Goal: Task Accomplishment & Management: Manage account settings

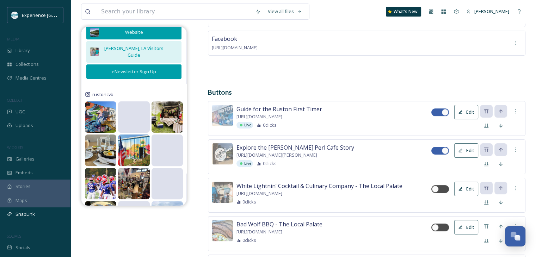
scroll to position [141, 0]
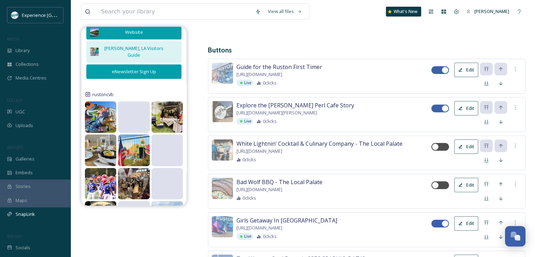
click at [465, 70] on button "Edit" at bounding box center [466, 70] width 24 height 14
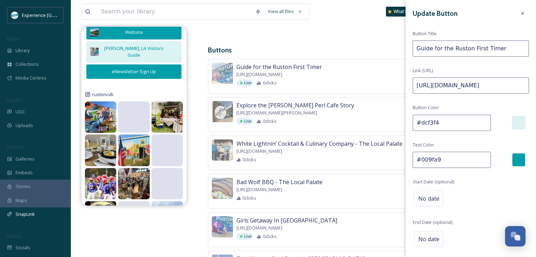
click at [516, 125] on div at bounding box center [518, 122] width 13 height 13
click at [500, 108] on div "Update Button Button Title Guide for the Ruston First Timer Link (URL) [URL][DO…" at bounding box center [471, 140] width 130 height 281
drag, startPoint x: 441, startPoint y: 159, endPoint x: 414, endPoint y: 159, distance: 27.1
click at [414, 159] on input "#009fa9" at bounding box center [452, 160] width 78 height 16
click at [431, 119] on input "#dcf3f4" at bounding box center [452, 123] width 78 height 16
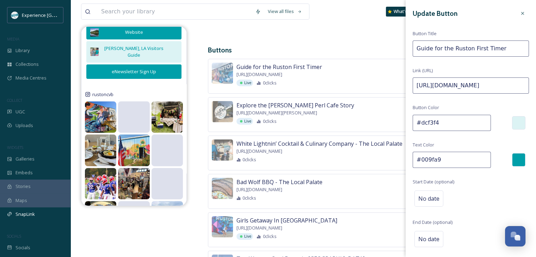
click at [431, 119] on input "#dcf3f4" at bounding box center [452, 123] width 78 height 16
click at [431, 155] on input "#009fa9" at bounding box center [452, 160] width 78 height 16
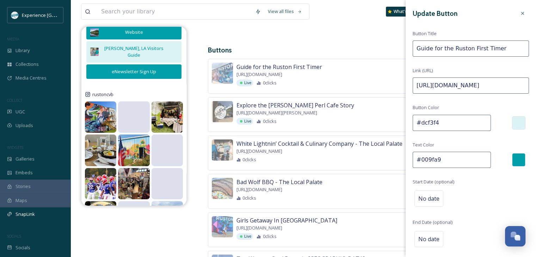
click at [433, 120] on input "#dcf3f4" at bounding box center [452, 123] width 78 height 16
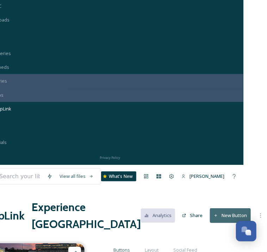
scroll to position [106, 90]
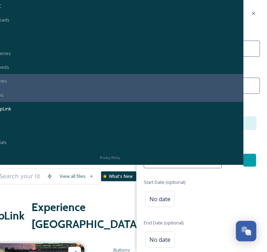
click at [161, 118] on input "#dcf3f4" at bounding box center [183, 123] width 78 height 16
click at [161, 119] on input "#dcf3f4" at bounding box center [183, 123] width 78 height 16
type input "#009fa9"
click at [167, 156] on input "#009fa9" at bounding box center [183, 160] width 78 height 16
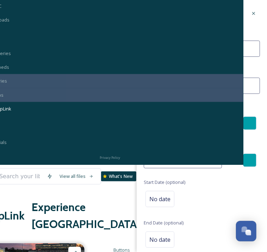
click at [167, 156] on input "#009fa9" at bounding box center [183, 160] width 78 height 16
click at [168, 156] on input "#009fa9" at bounding box center [183, 160] width 78 height 16
click at [167, 160] on input "#009fa9" at bounding box center [183, 160] width 78 height 16
click at [163, 160] on input "#009fa9" at bounding box center [183, 160] width 78 height 16
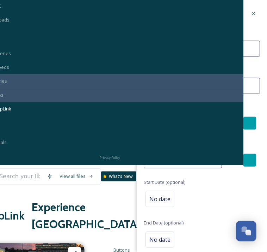
click at [163, 160] on input "#009fa9" at bounding box center [183, 160] width 78 height 16
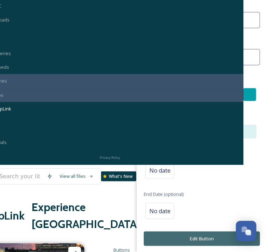
type input "#dcf3f4"
click at [191, 239] on button "Edit Button" at bounding box center [202, 238] width 116 height 14
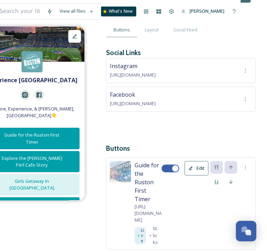
scroll to position [353, 90]
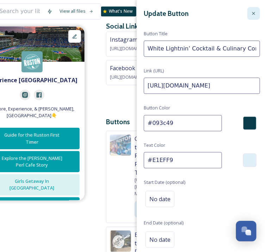
click at [251, 11] on icon at bounding box center [254, 14] width 6 height 6
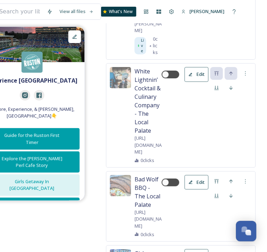
scroll to position [635, 90]
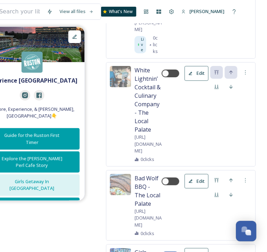
click at [209, 248] on button "Edit" at bounding box center [197, 255] width 24 height 14
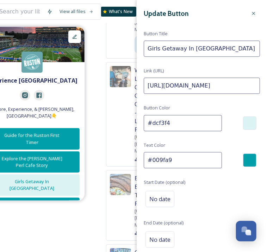
click at [164, 123] on input "#dcf3f4" at bounding box center [183, 123] width 78 height 16
type input "#009fa9"
click at [167, 158] on input "#009fa9" at bounding box center [183, 160] width 78 height 16
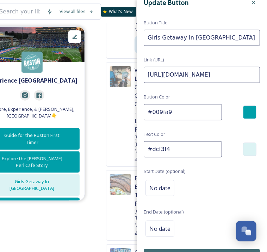
scroll to position [29, 0]
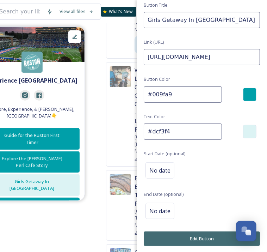
type input "#dcf3f4"
click at [190, 239] on button "Edit Button" at bounding box center [202, 238] width 116 height 14
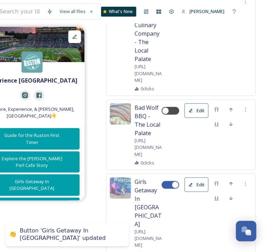
scroll to position [776, 90]
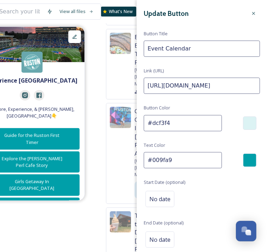
click at [171, 119] on input "#dcf3f4" at bounding box center [183, 123] width 78 height 16
type input "#009fa9"
click at [168, 161] on input "#009fa9" at bounding box center [183, 160] width 78 height 16
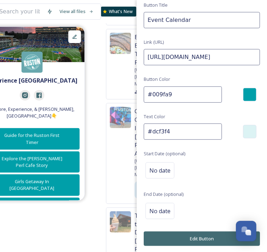
type input "#dcf3f4"
click at [201, 236] on button "Edit Button" at bounding box center [202, 238] width 116 height 14
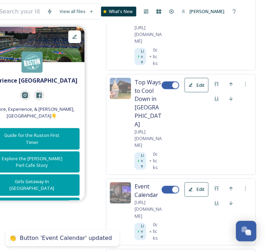
scroll to position [952, 90]
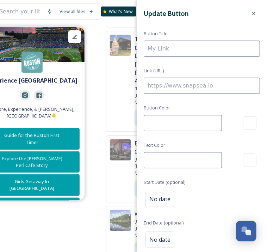
type input "[PERSON_NAME], LA Visitors Guide"
type input "[URL][DOMAIN_NAME]"
type input "#dcf3f4"
type input "#009fa9"
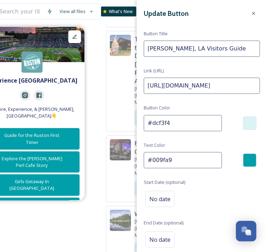
click at [181, 123] on input "#dcf3f4" at bounding box center [183, 123] width 78 height 16
type input "#009fa9"
click at [175, 161] on input "#009fa9" at bounding box center [183, 160] width 78 height 16
click at [174, 161] on input "#009fa9" at bounding box center [183, 160] width 78 height 16
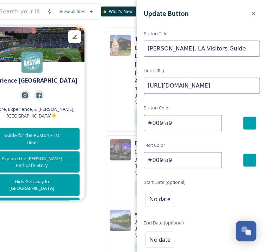
click at [164, 158] on input "#009fa9" at bounding box center [183, 160] width 78 height 16
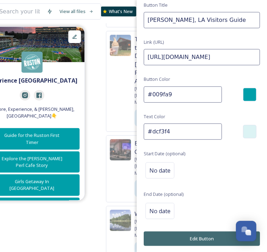
type input "#dcf3f4"
click at [194, 232] on button "Edit Button" at bounding box center [202, 238] width 116 height 14
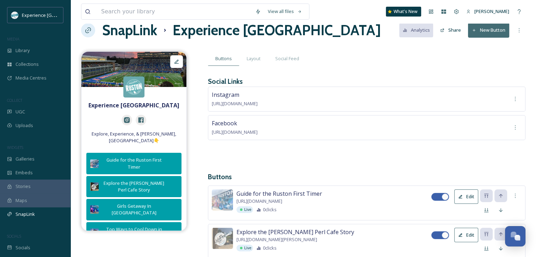
scroll to position [0, 0]
